Goal: Task Accomplishment & Management: Use online tool/utility

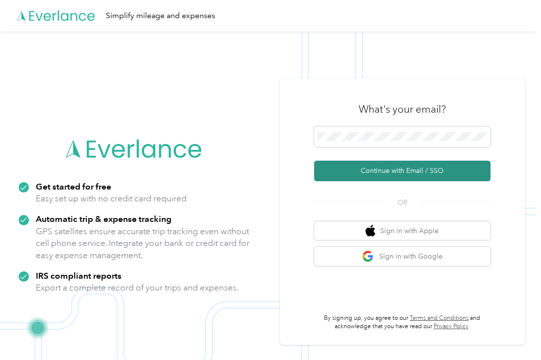
click at [443, 170] on button "Continue with Email / SSO" at bounding box center [402, 171] width 177 height 21
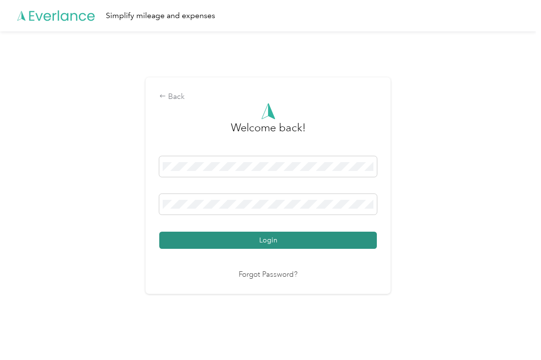
click at [281, 247] on button "Login" at bounding box center [268, 240] width 218 height 17
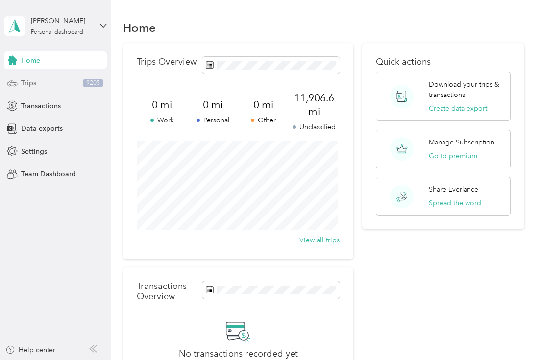
click at [41, 89] on div "Trips 9205" at bounding box center [55, 84] width 103 height 18
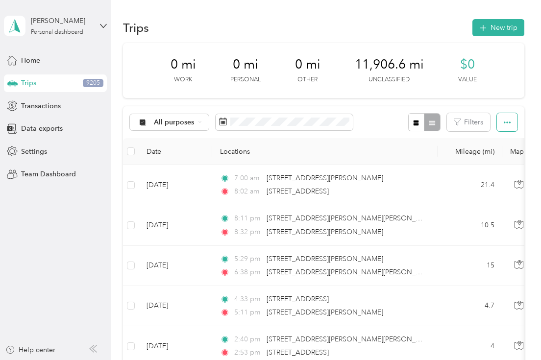
click at [506, 123] on icon "button" at bounding box center [507, 122] width 7 height 7
click at [490, 148] on li "Select all" at bounding box center [494, 140] width 41 height 17
click at [490, 158] on span "Export" at bounding box center [491, 158] width 21 height 8
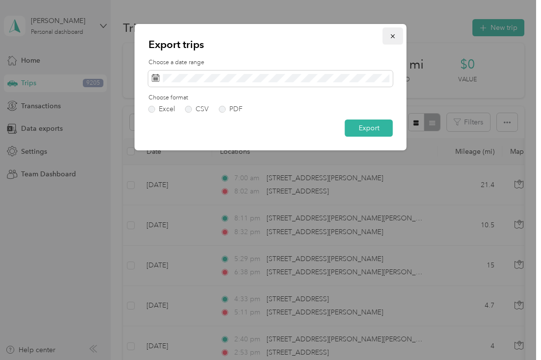
click at [393, 30] on button "button" at bounding box center [393, 35] width 21 height 17
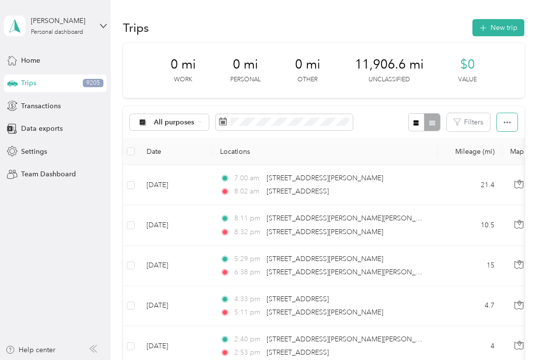
click at [508, 120] on icon "button" at bounding box center [507, 122] width 7 height 7
click at [496, 160] on span "Export" at bounding box center [491, 158] width 21 height 8
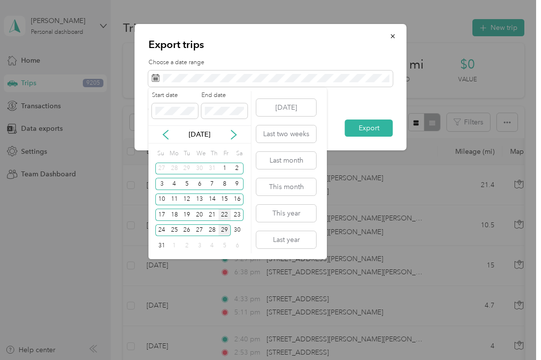
click at [225, 210] on div "22" at bounding box center [225, 215] width 13 height 12
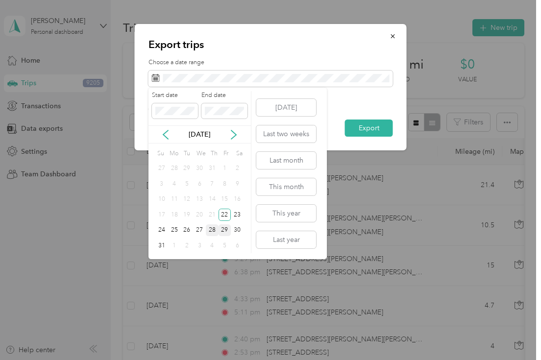
click at [214, 232] on div "28" at bounding box center [212, 231] width 13 height 12
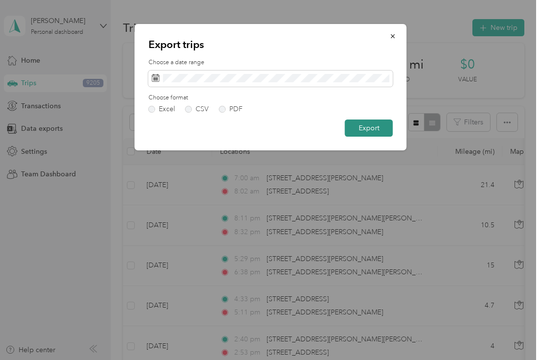
click at [376, 123] on button "Export" at bounding box center [369, 128] width 48 height 17
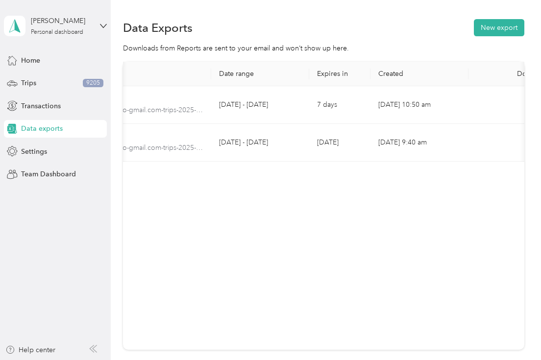
scroll to position [0, 133]
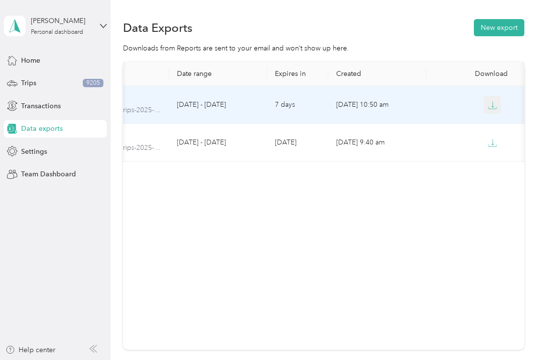
click at [494, 107] on icon "button" at bounding box center [493, 108] width 8 height 2
